Goal: Use online tool/utility: Utilize a website feature to perform a specific function

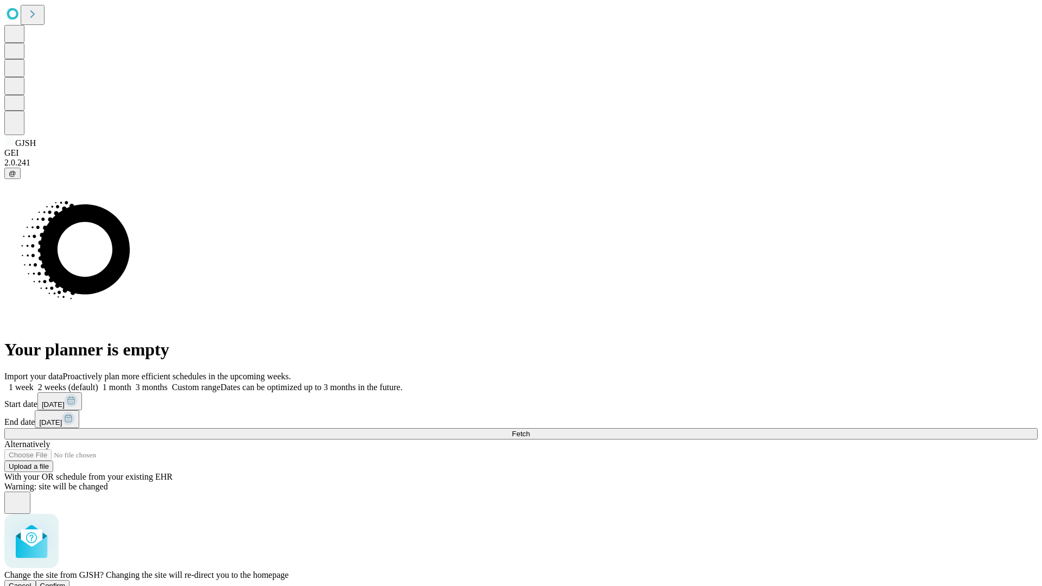
click at [66, 582] on span "Confirm" at bounding box center [53, 586] width 26 height 8
click at [131, 383] on label "1 month" at bounding box center [114, 387] width 33 height 9
click at [530, 430] on span "Fetch" at bounding box center [521, 434] width 18 height 8
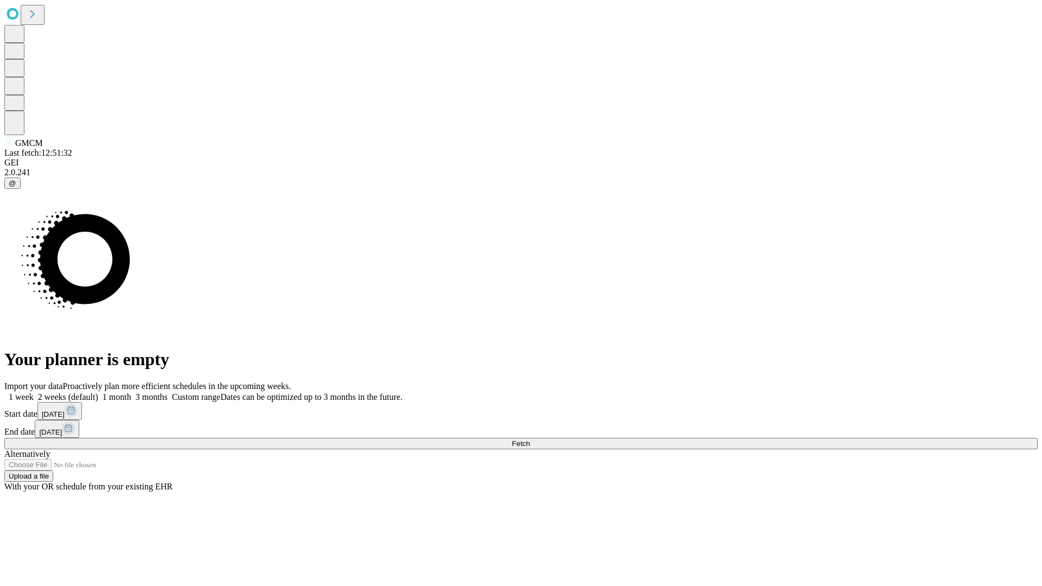
click at [131, 392] on label "1 month" at bounding box center [114, 396] width 33 height 9
click at [530, 440] on span "Fetch" at bounding box center [521, 444] width 18 height 8
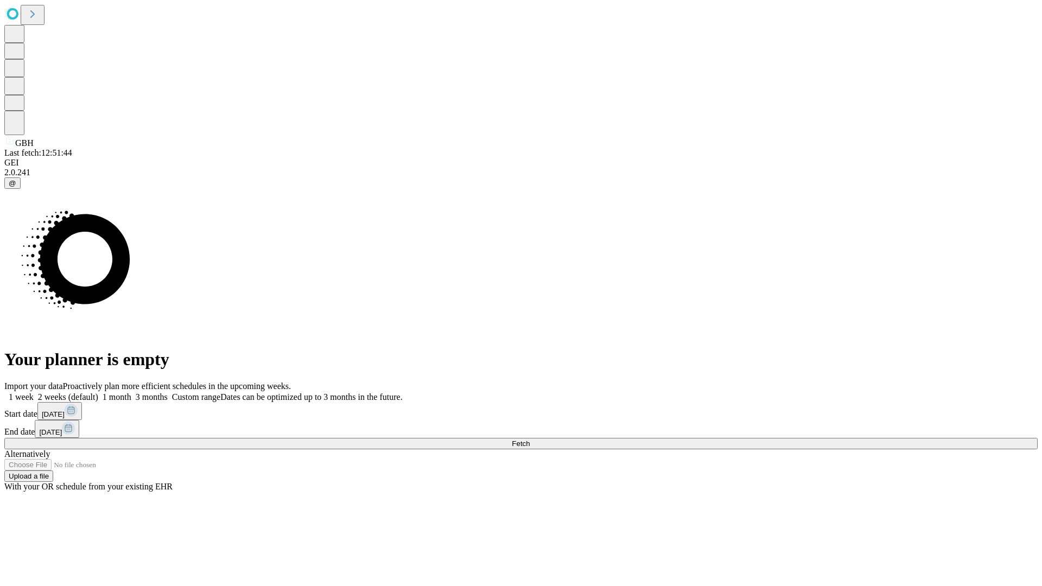
click at [131, 392] on label "1 month" at bounding box center [114, 396] width 33 height 9
click at [530, 440] on span "Fetch" at bounding box center [521, 444] width 18 height 8
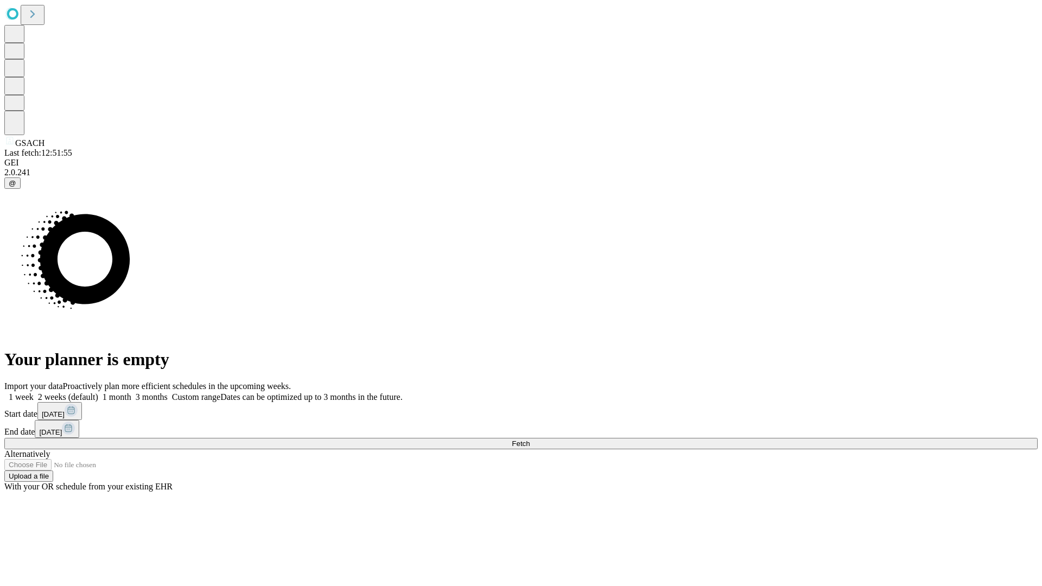
click at [131, 392] on label "1 month" at bounding box center [114, 396] width 33 height 9
click at [530, 440] on span "Fetch" at bounding box center [521, 444] width 18 height 8
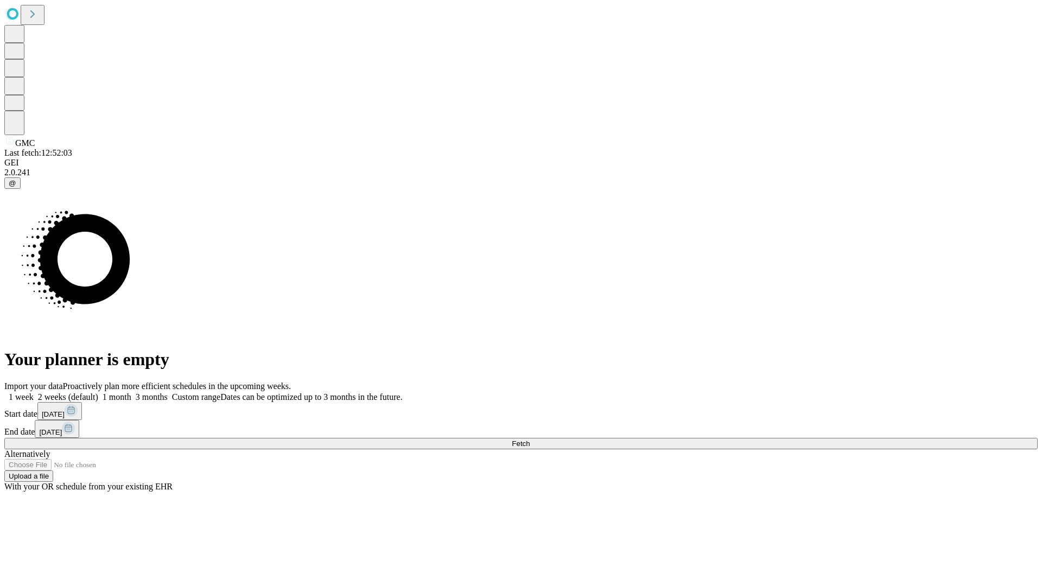
click at [131, 392] on label "1 month" at bounding box center [114, 396] width 33 height 9
click at [530, 440] on span "Fetch" at bounding box center [521, 444] width 18 height 8
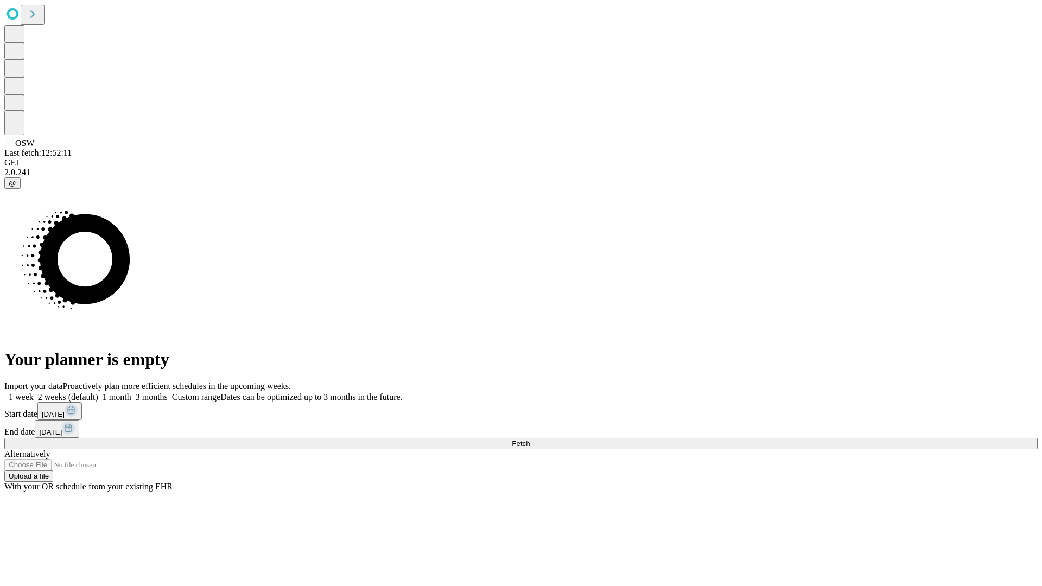
click at [131, 392] on label "1 month" at bounding box center [114, 396] width 33 height 9
click at [530, 440] on span "Fetch" at bounding box center [521, 444] width 18 height 8
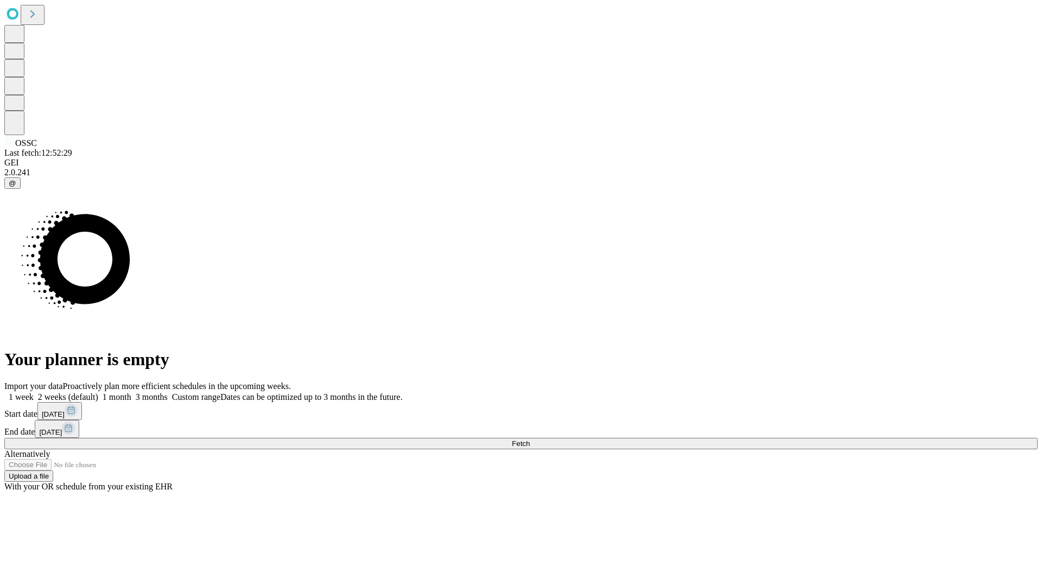
click at [131, 392] on label "1 month" at bounding box center [114, 396] width 33 height 9
click at [530, 440] on span "Fetch" at bounding box center [521, 444] width 18 height 8
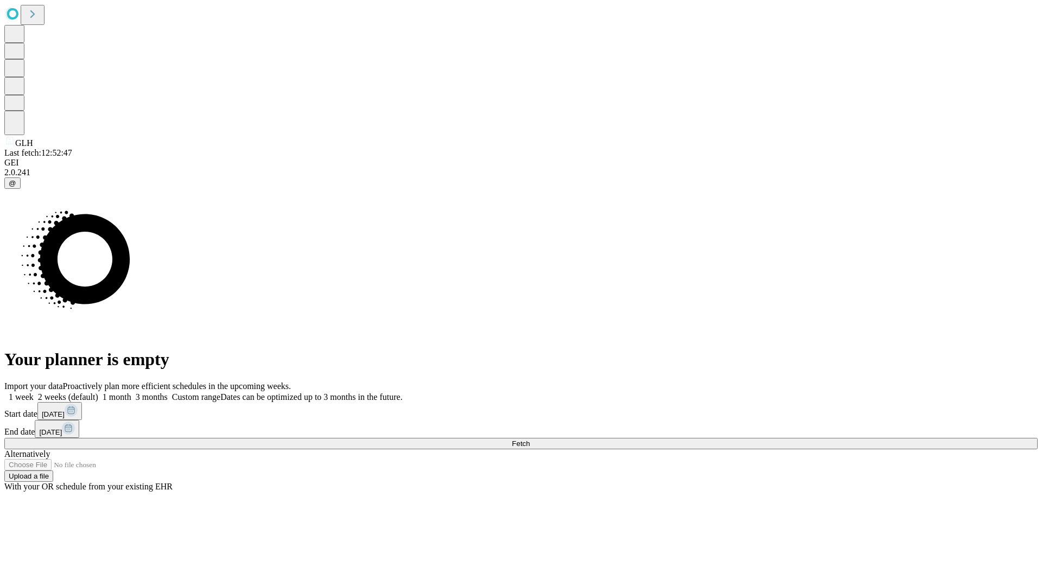
click at [530, 440] on span "Fetch" at bounding box center [521, 444] width 18 height 8
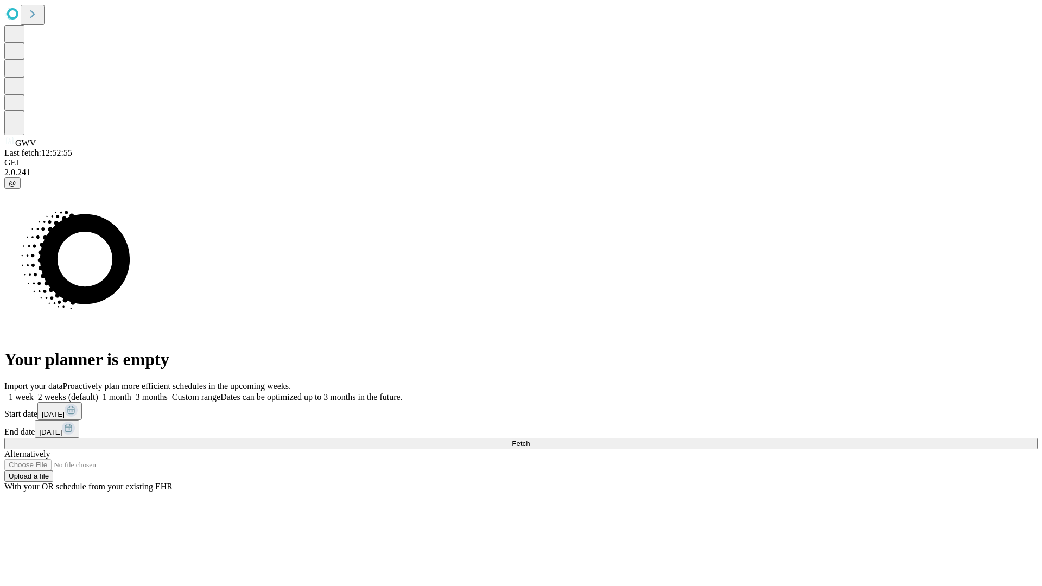
click at [131, 392] on label "1 month" at bounding box center [114, 396] width 33 height 9
click at [530, 440] on span "Fetch" at bounding box center [521, 444] width 18 height 8
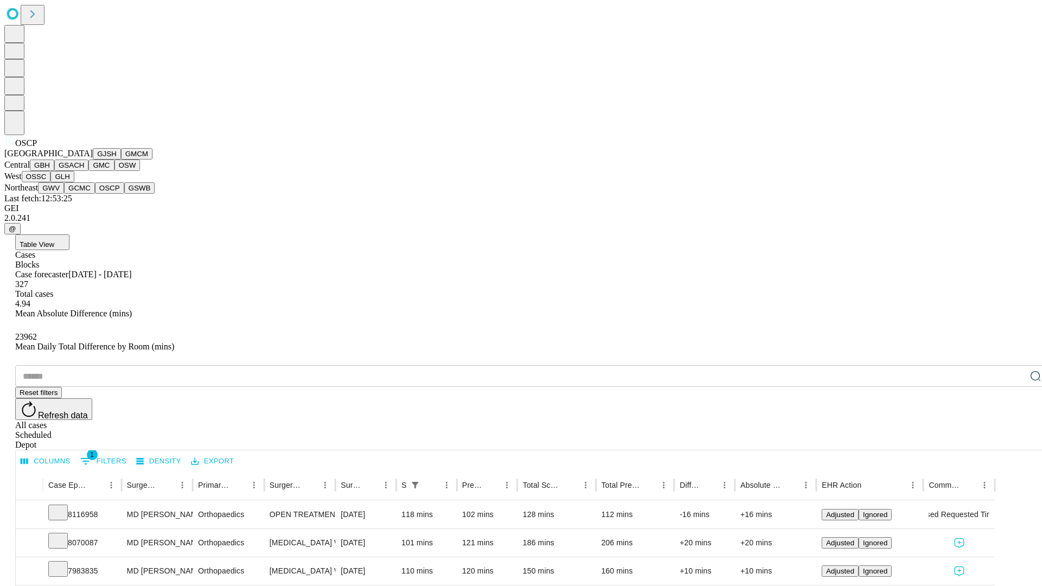
click at [124, 194] on button "GSWB" at bounding box center [139, 187] width 31 height 11
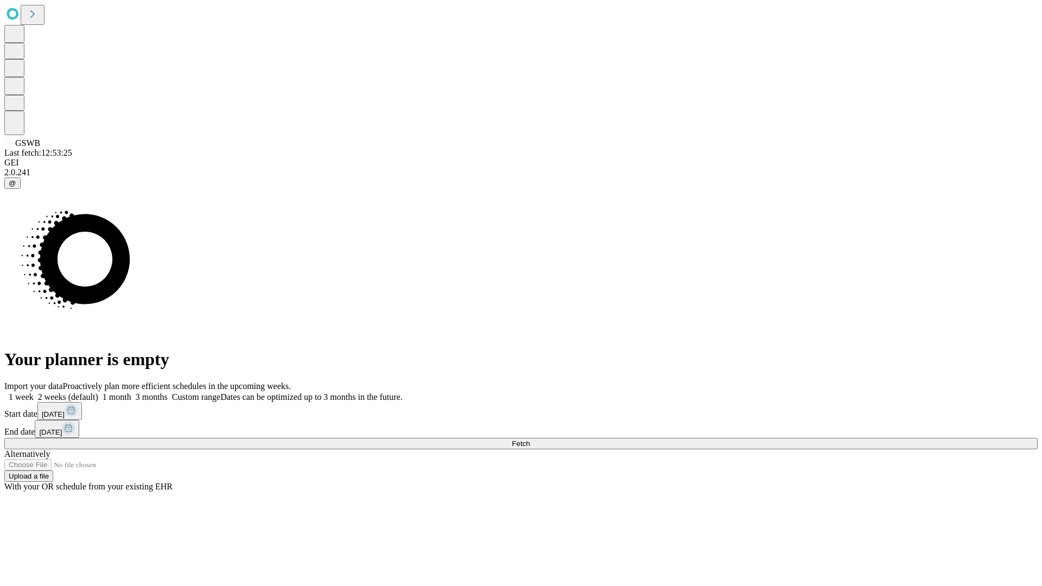
click at [131, 392] on label "1 month" at bounding box center [114, 396] width 33 height 9
click at [530, 440] on span "Fetch" at bounding box center [521, 444] width 18 height 8
